Goal: Information Seeking & Learning: Check status

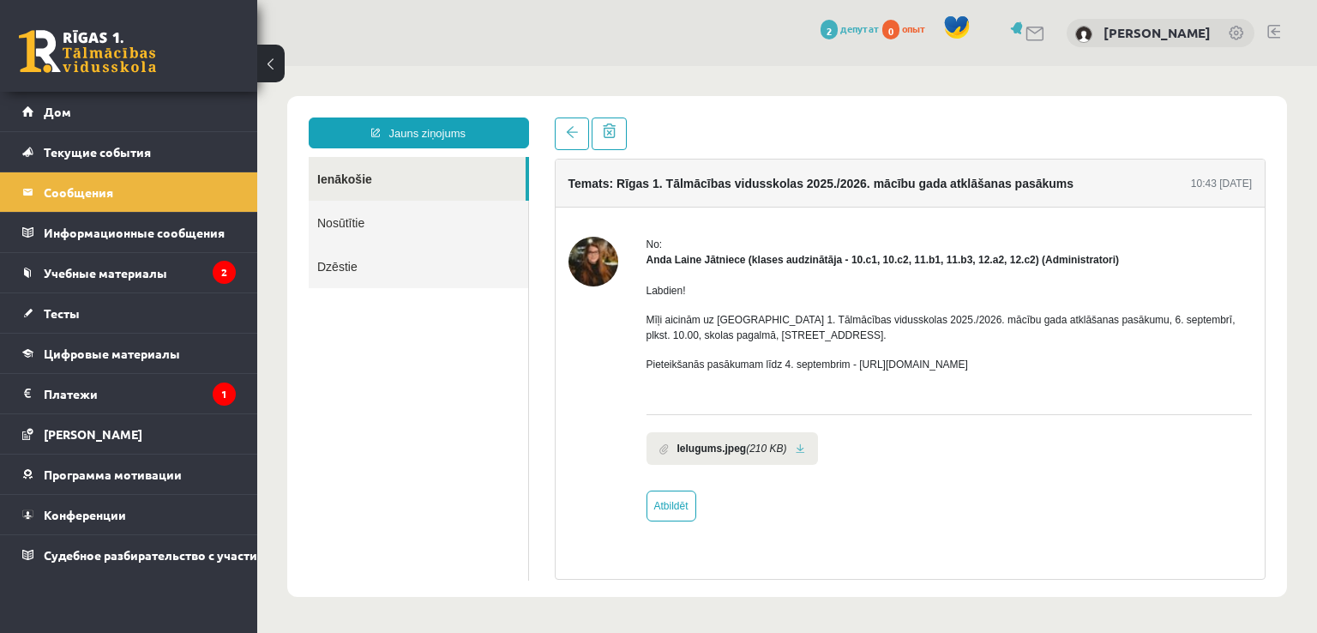
click at [92, 405] on legend "Платежи 1" at bounding box center [140, 393] width 192 height 39
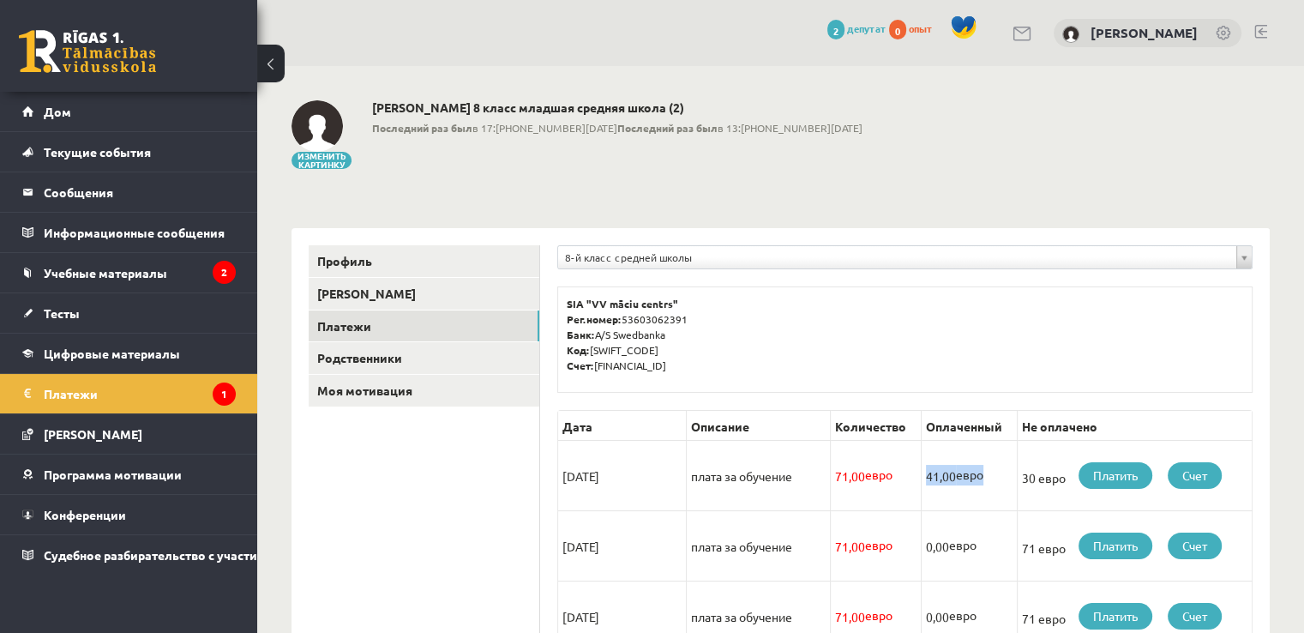
drag, startPoint x: 983, startPoint y: 480, endPoint x: 919, endPoint y: 476, distance: 63.6
click at [921, 476] on td "41,00 евро" at bounding box center [969, 475] width 96 height 70
drag, startPoint x: 998, startPoint y: 429, endPoint x: 926, endPoint y: 430, distance: 72.0
click at [926, 430] on font "Оплаченный" at bounding box center [964, 425] width 76 height 15
click at [1039, 488] on td "30 евро Платить Счет" at bounding box center [1135, 475] width 235 height 70
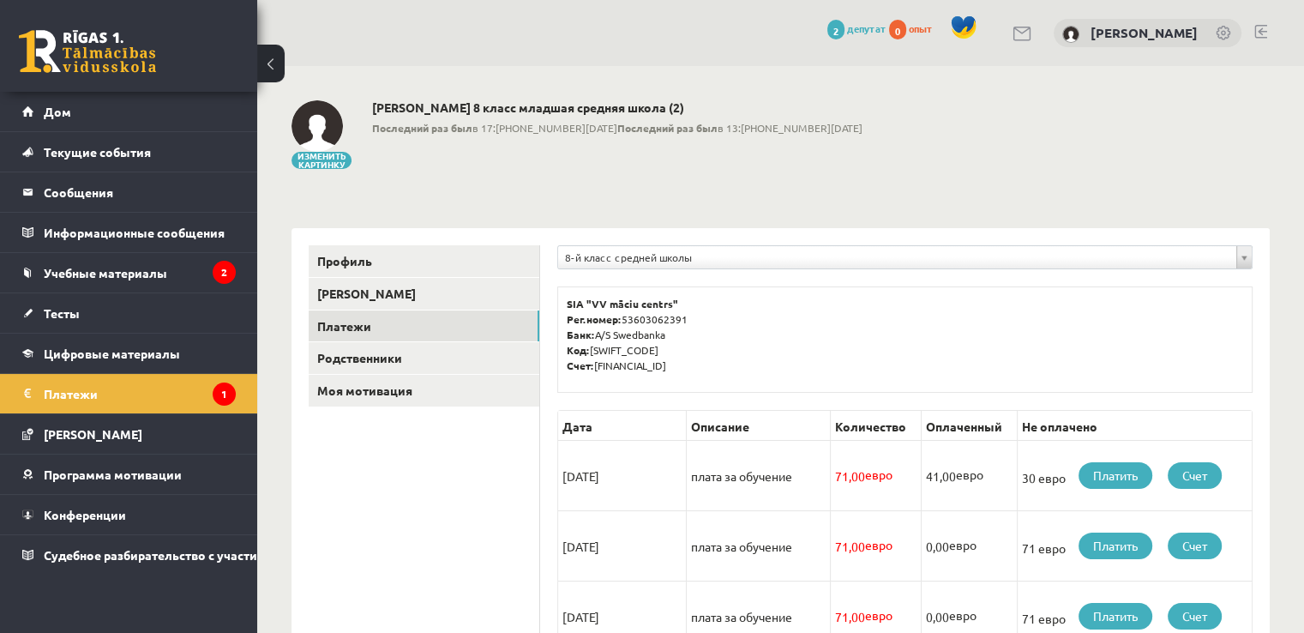
scroll to position [86, 0]
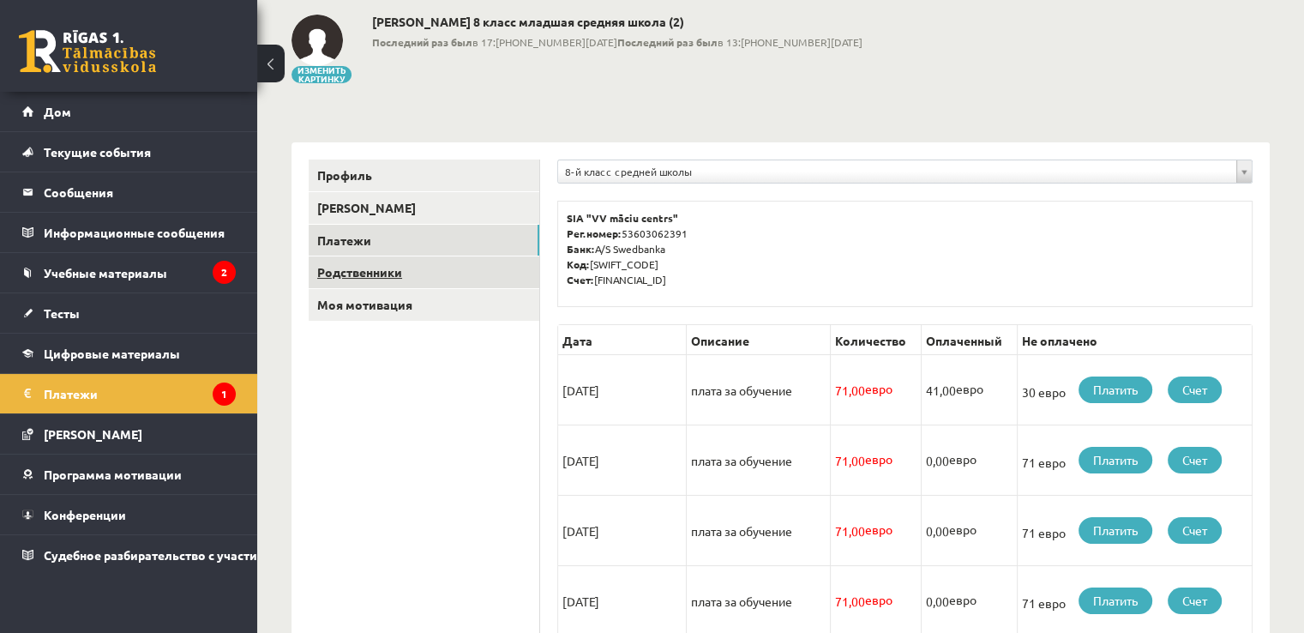
click at [353, 281] on link "Родственники" at bounding box center [424, 272] width 231 height 32
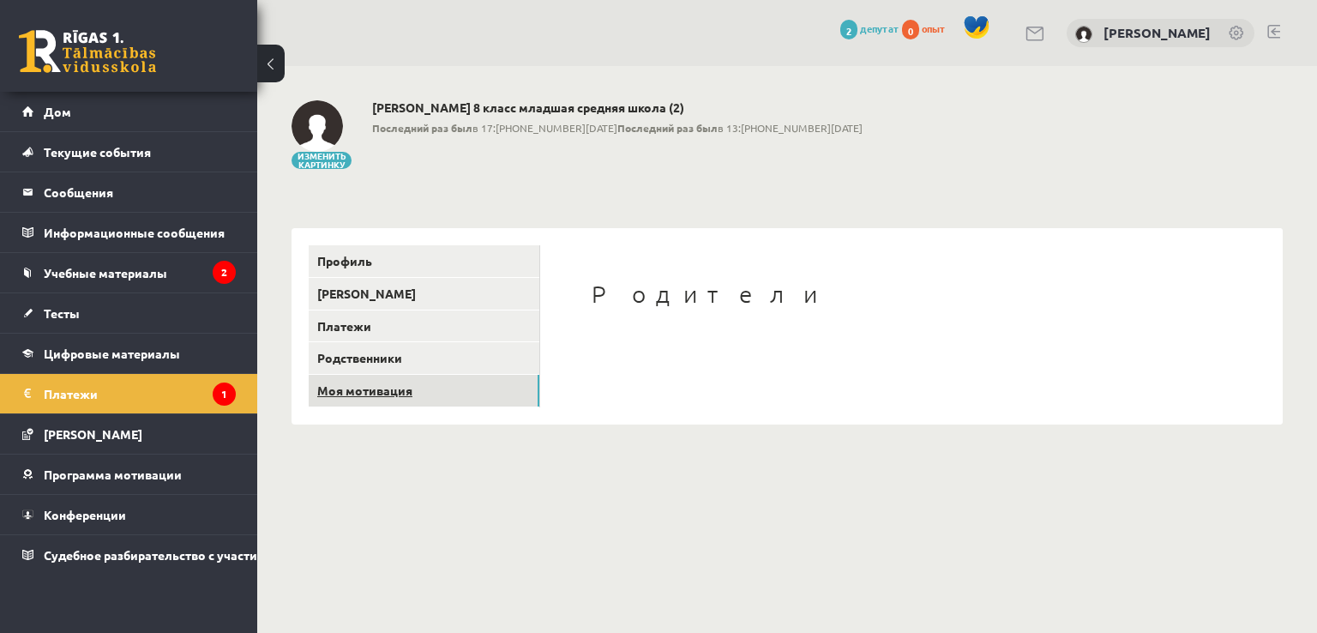
click at [395, 388] on font "Моя мотивация" at bounding box center [364, 389] width 95 height 15
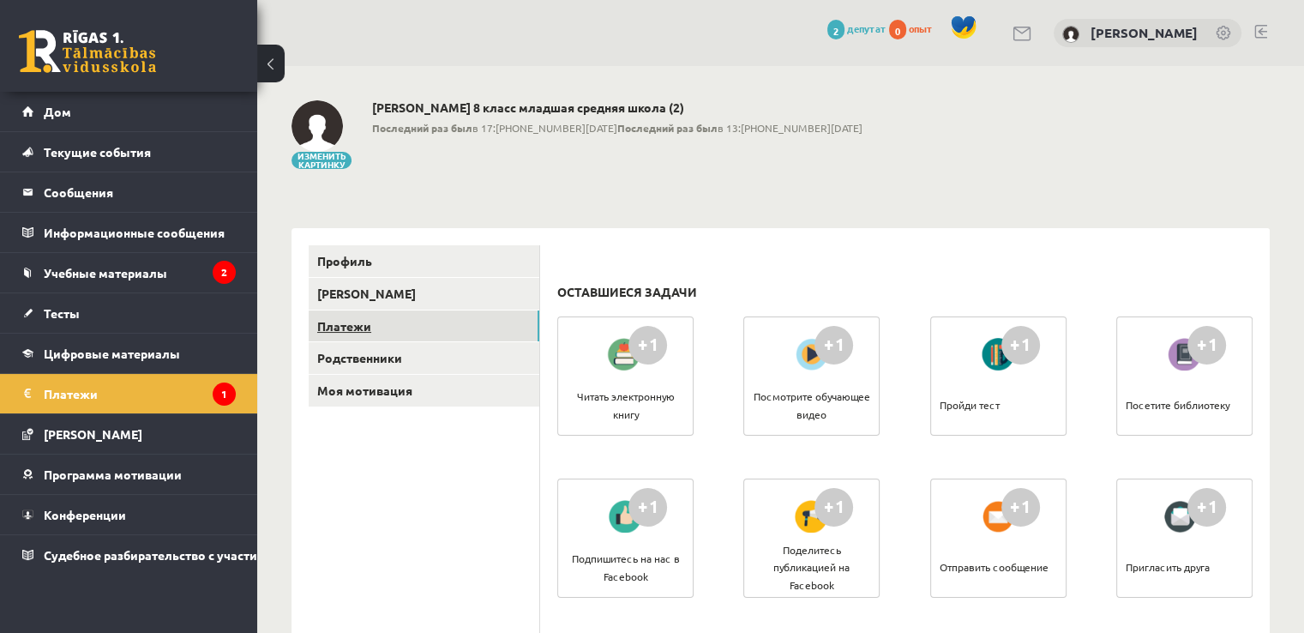
click at [410, 328] on link "Платежи" at bounding box center [424, 326] width 231 height 32
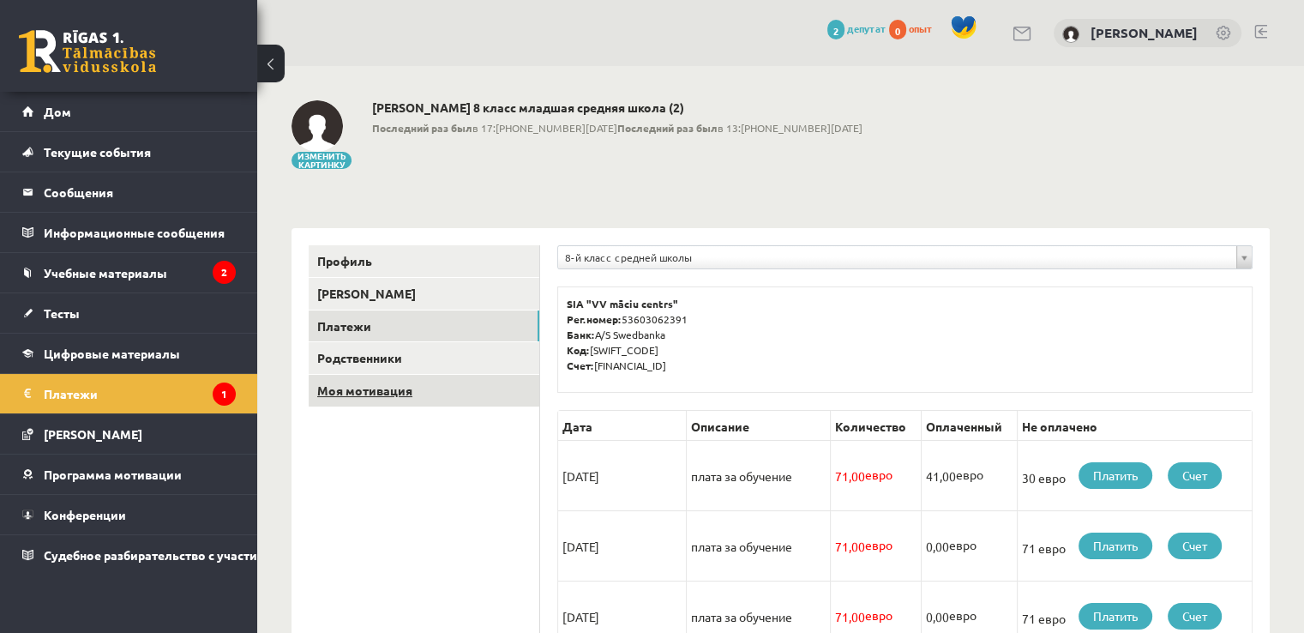
click at [399, 387] on font "Моя мотивация" at bounding box center [364, 389] width 95 height 15
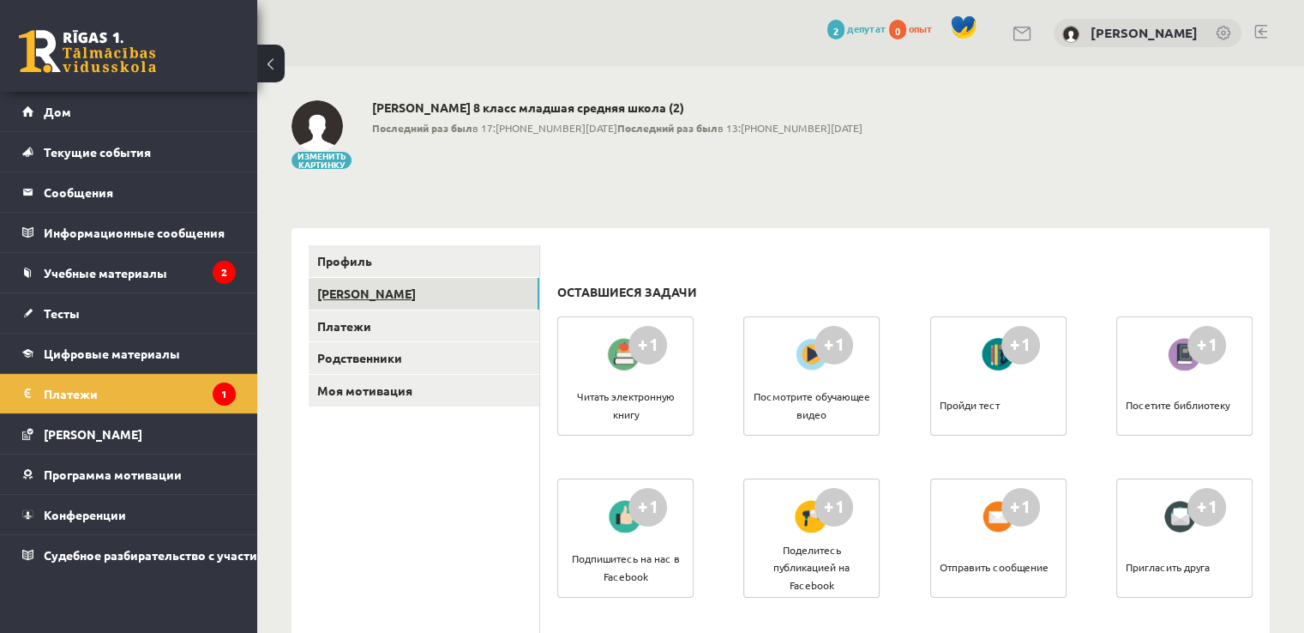
click at [418, 287] on link "[PERSON_NAME]" at bounding box center [424, 294] width 231 height 32
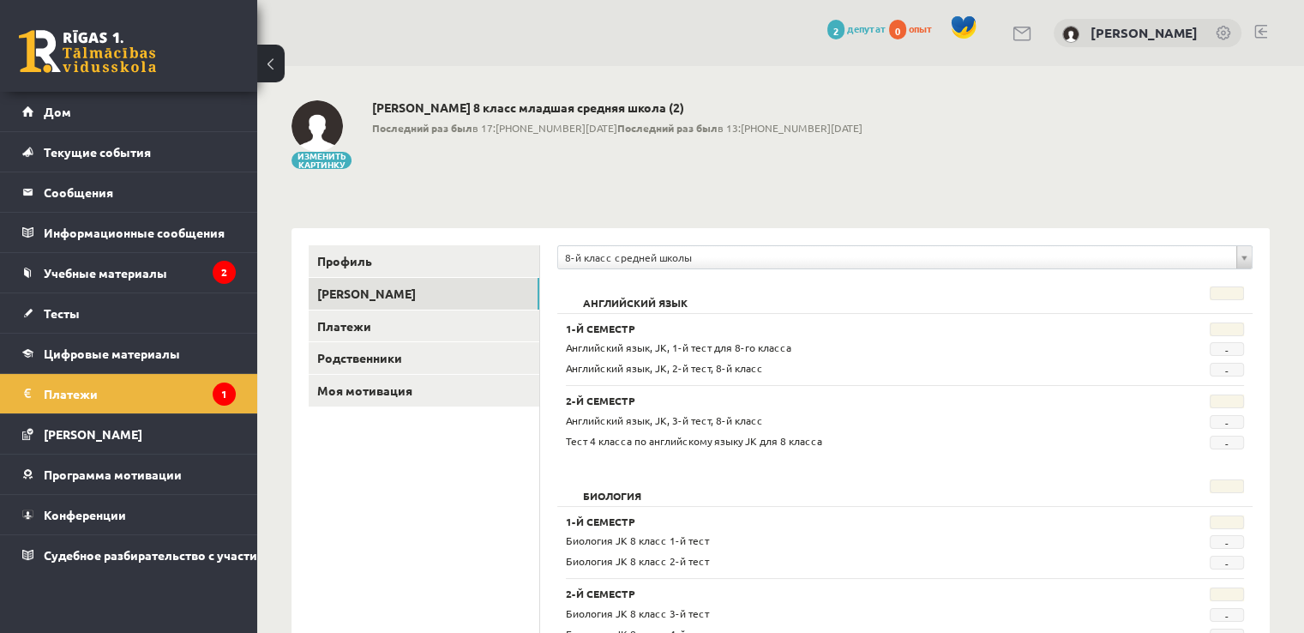
drag, startPoint x: 617, startPoint y: 346, endPoint x: 834, endPoint y: 346, distance: 217.8
click at [834, 346] on div "Английский язык, JK, 1-й тест для 8-го класса" at bounding box center [846, 348] width 587 height 16
click at [822, 368] on div "Английский язык, JK, 2-й тест, 8-й класс" at bounding box center [846, 368] width 587 height 16
drag, startPoint x: 822, startPoint y: 368, endPoint x: 581, endPoint y: 363, distance: 241.9
click at [581, 363] on div "Английский язык, JK, 2-й тест, 8-й класс" at bounding box center [846, 368] width 587 height 16
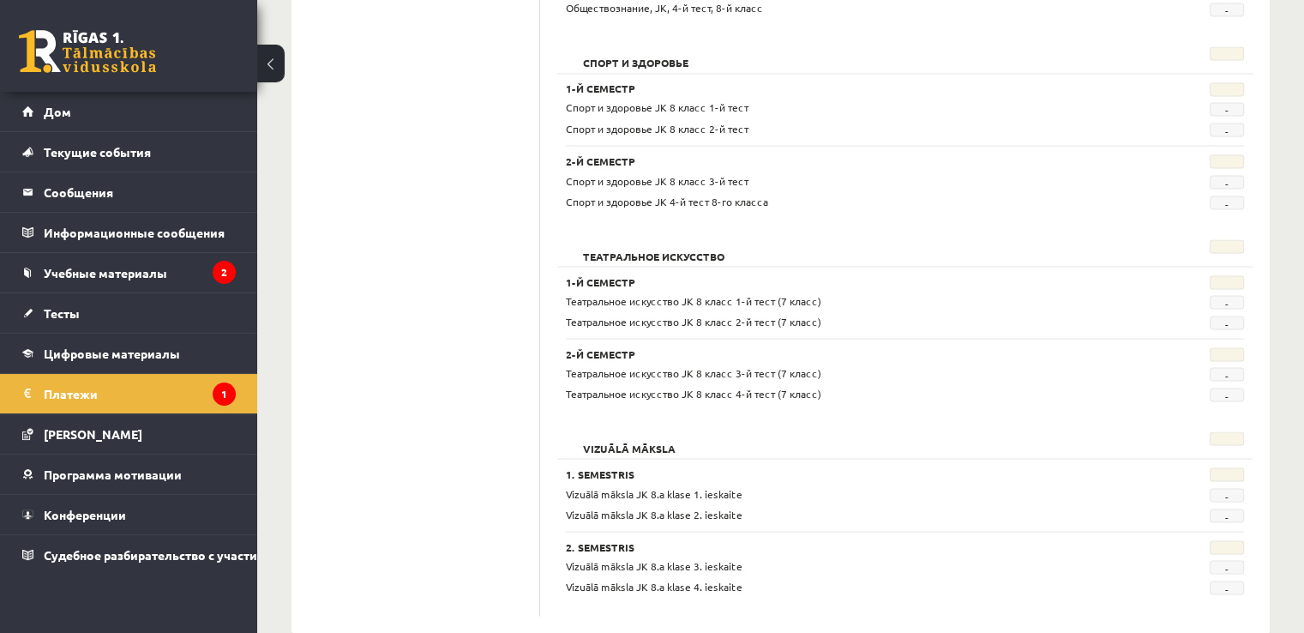
scroll to position [3161, 0]
